Goal: Task Accomplishment & Management: Use online tool/utility

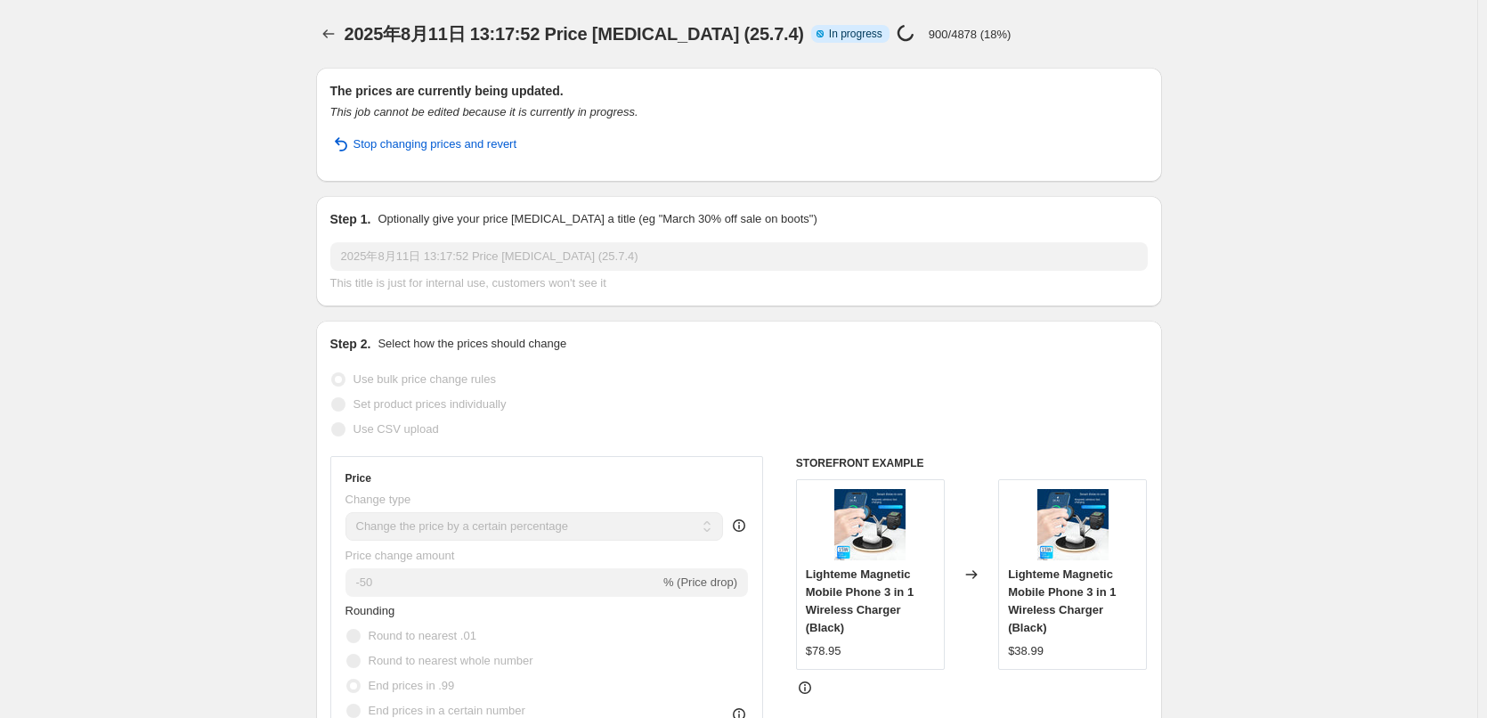
select select "percentage"
select select "tag"
